Goal: Navigation & Orientation: Find specific page/section

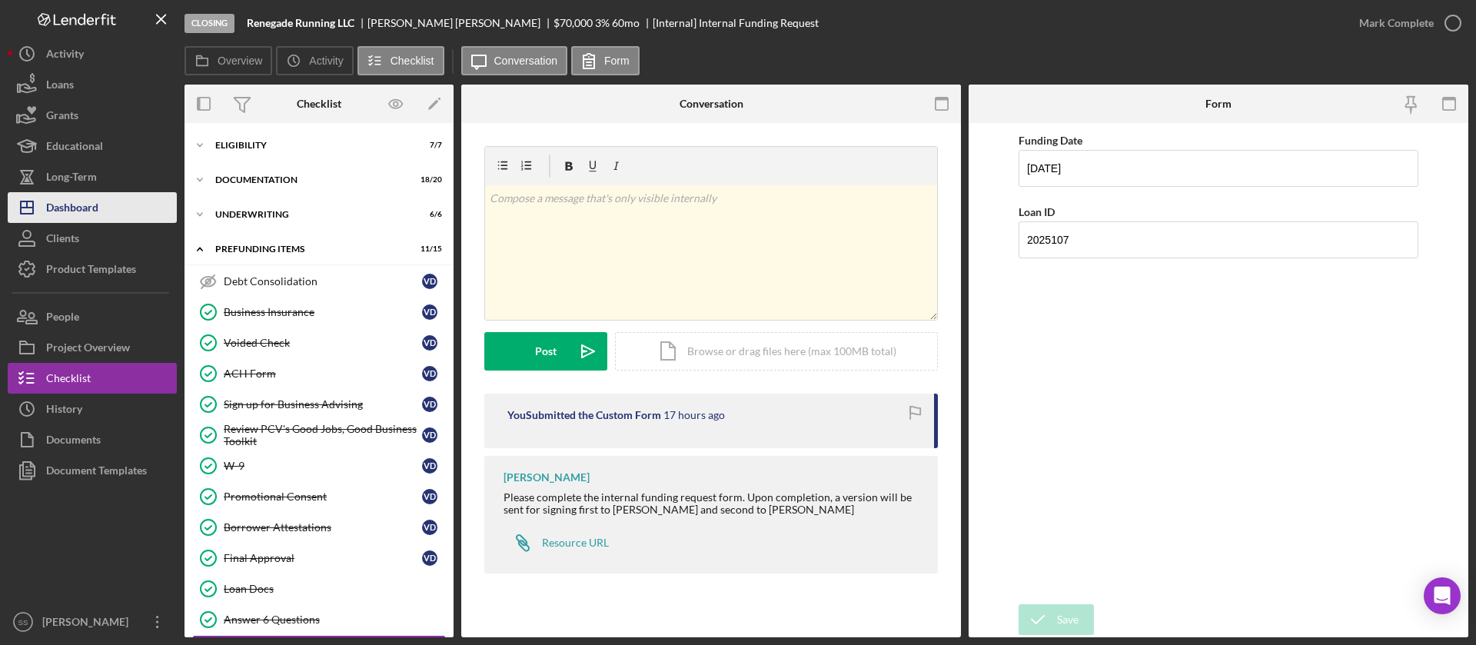
click at [61, 201] on div "Dashboard" at bounding box center [72, 209] width 52 height 35
